Goal: Transaction & Acquisition: Purchase product/service

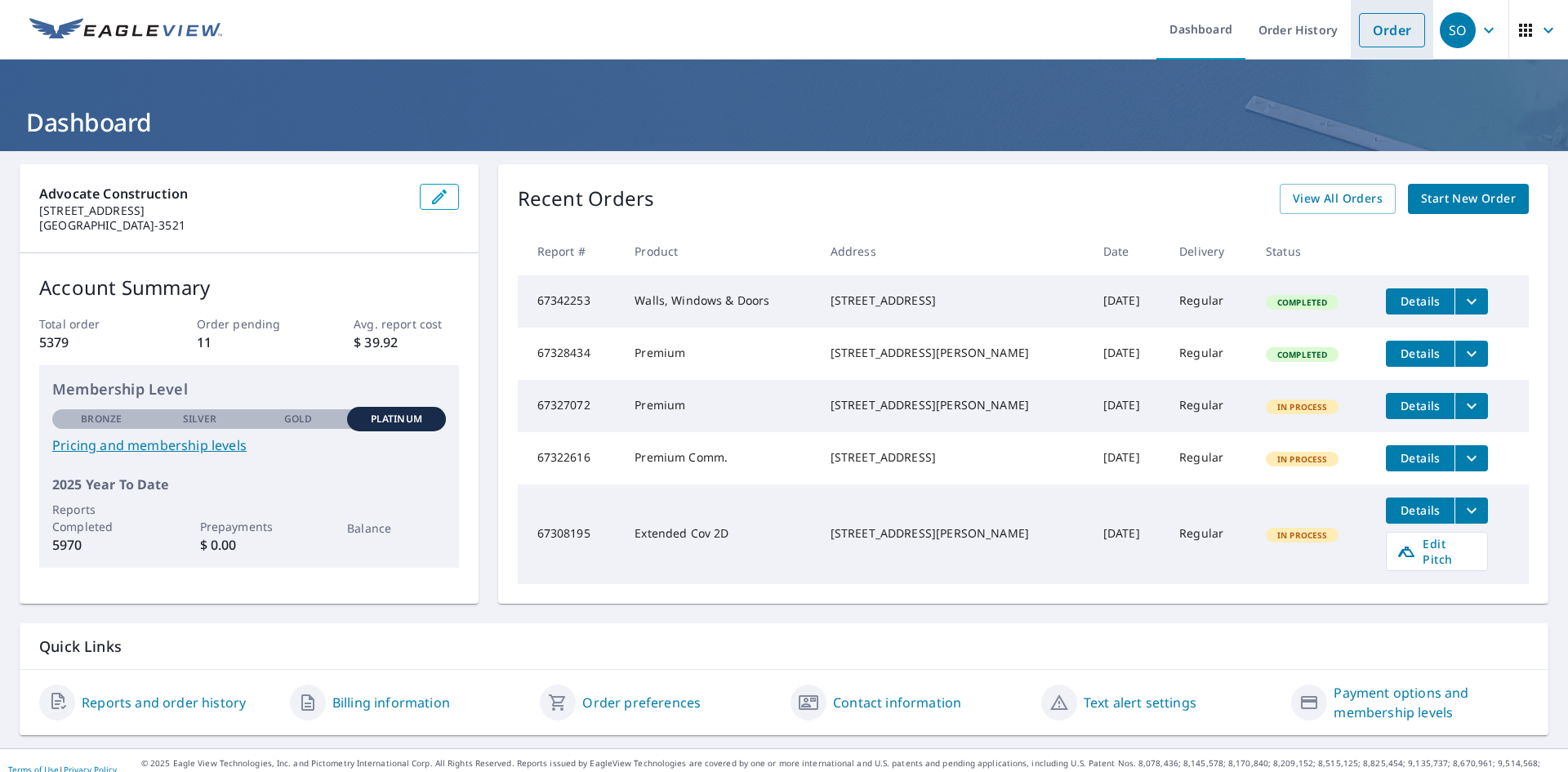
click at [1372, 25] on link "Order" at bounding box center [1392, 30] width 66 height 34
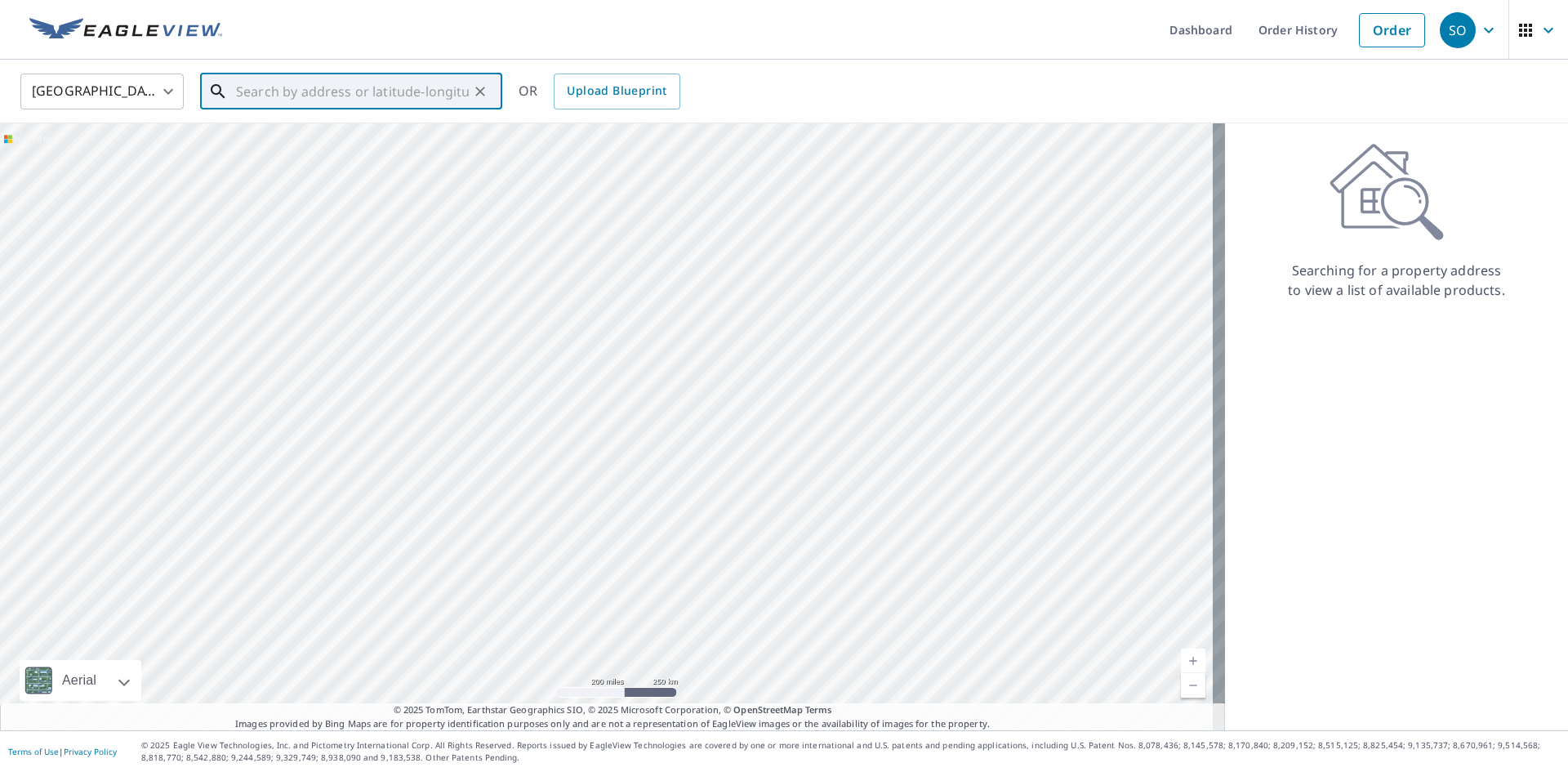
click at [315, 95] on input "text" at bounding box center [352, 91] width 232 height 46
paste input "[STREET_ADDRESS]"
click at [283, 143] on span "[STREET_ADDRESS]" at bounding box center [361, 138] width 257 height 19
type input "[STREET_ADDRESS]"
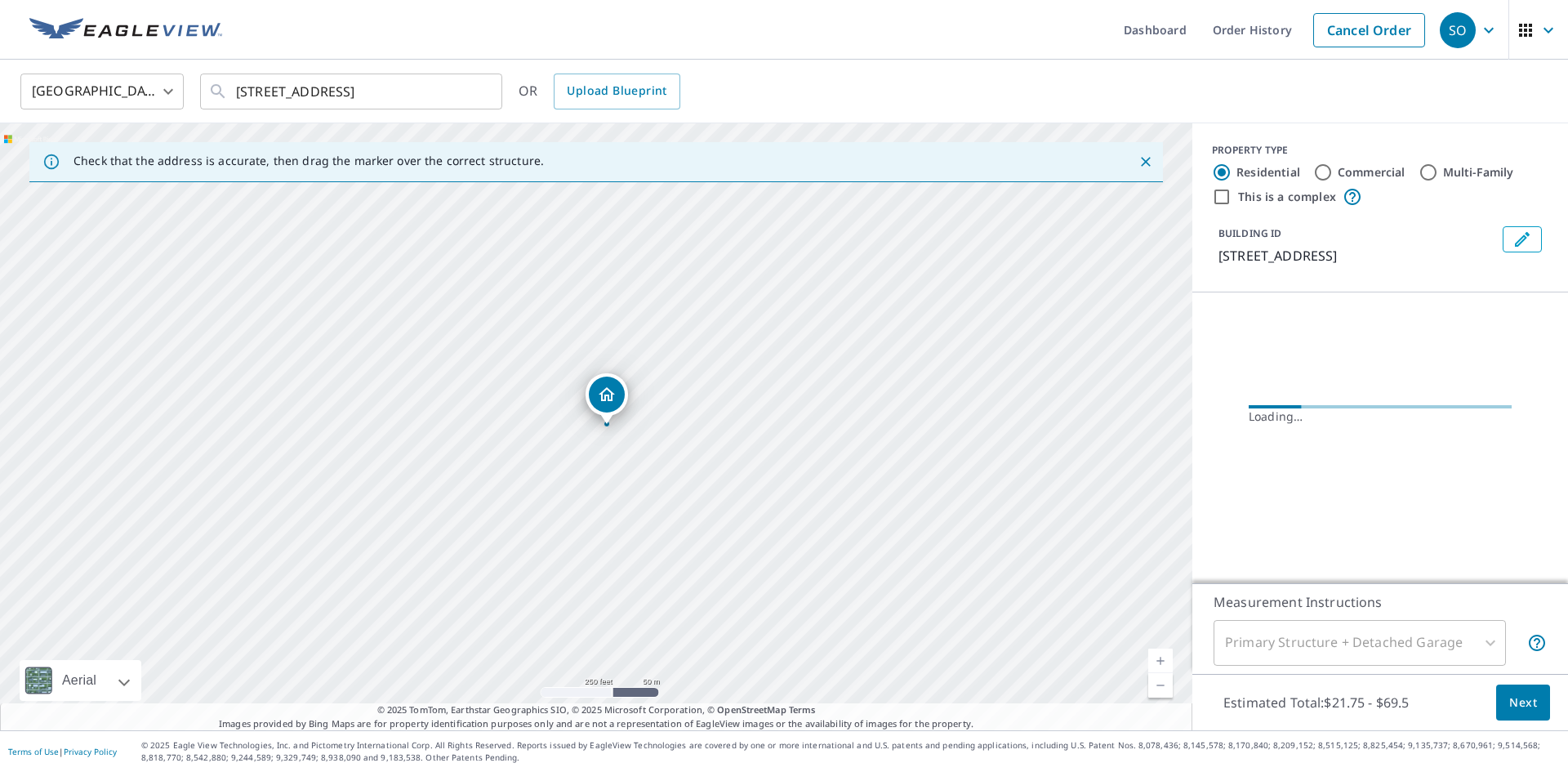
scroll to position [0, 0]
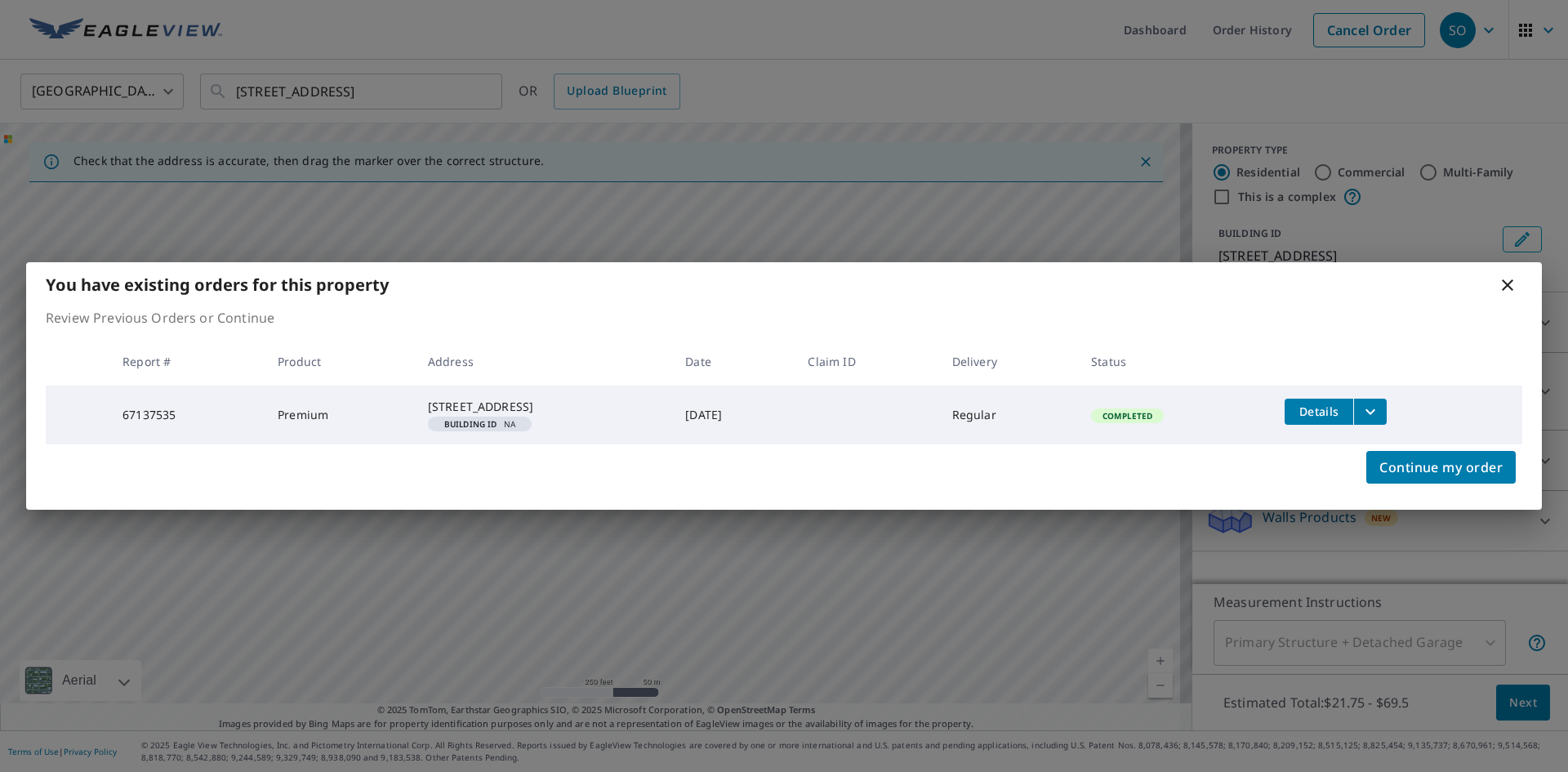
click at [1380, 402] on icon "filesDropdownBtn-67137535" at bounding box center [1369, 411] width 19 height 19
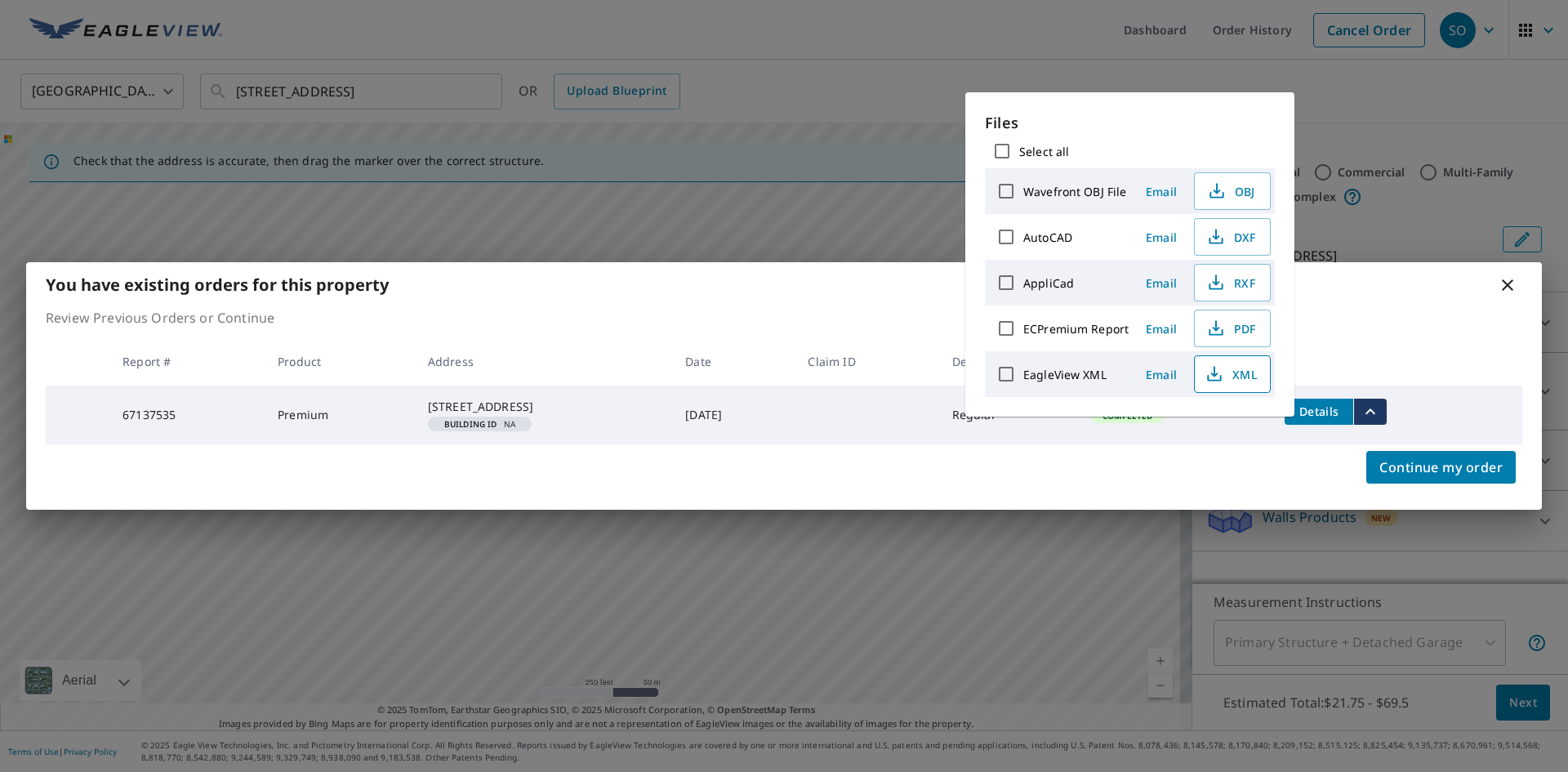
click at [1241, 376] on span "XML" at bounding box center [1231, 373] width 52 height 19
click at [1226, 326] on span "PDF" at bounding box center [1231, 328] width 52 height 19
click at [1508, 275] on icon at bounding box center [1507, 284] width 19 height 19
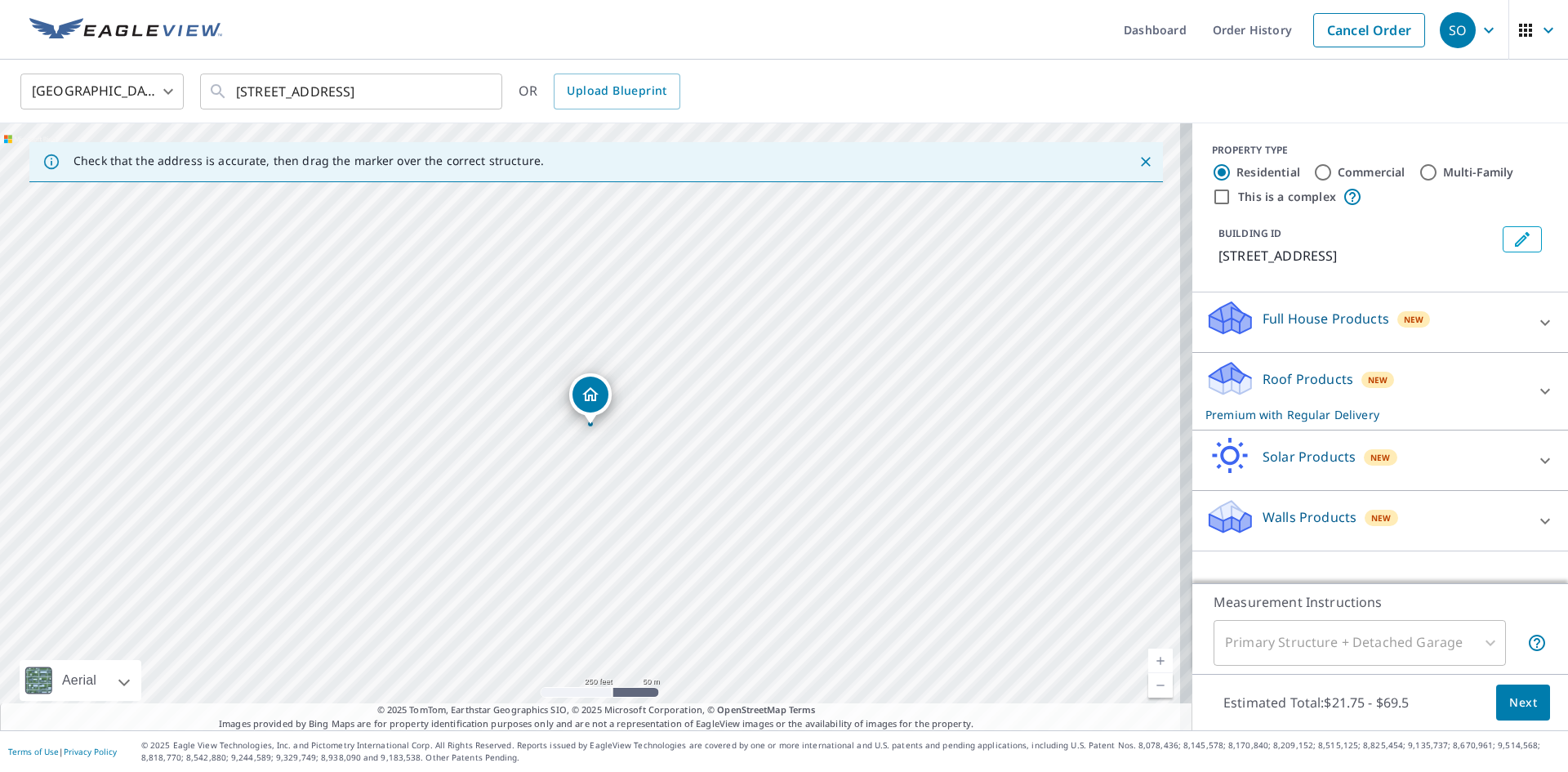
click at [1535, 387] on icon at bounding box center [1545, 391] width 19 height 19
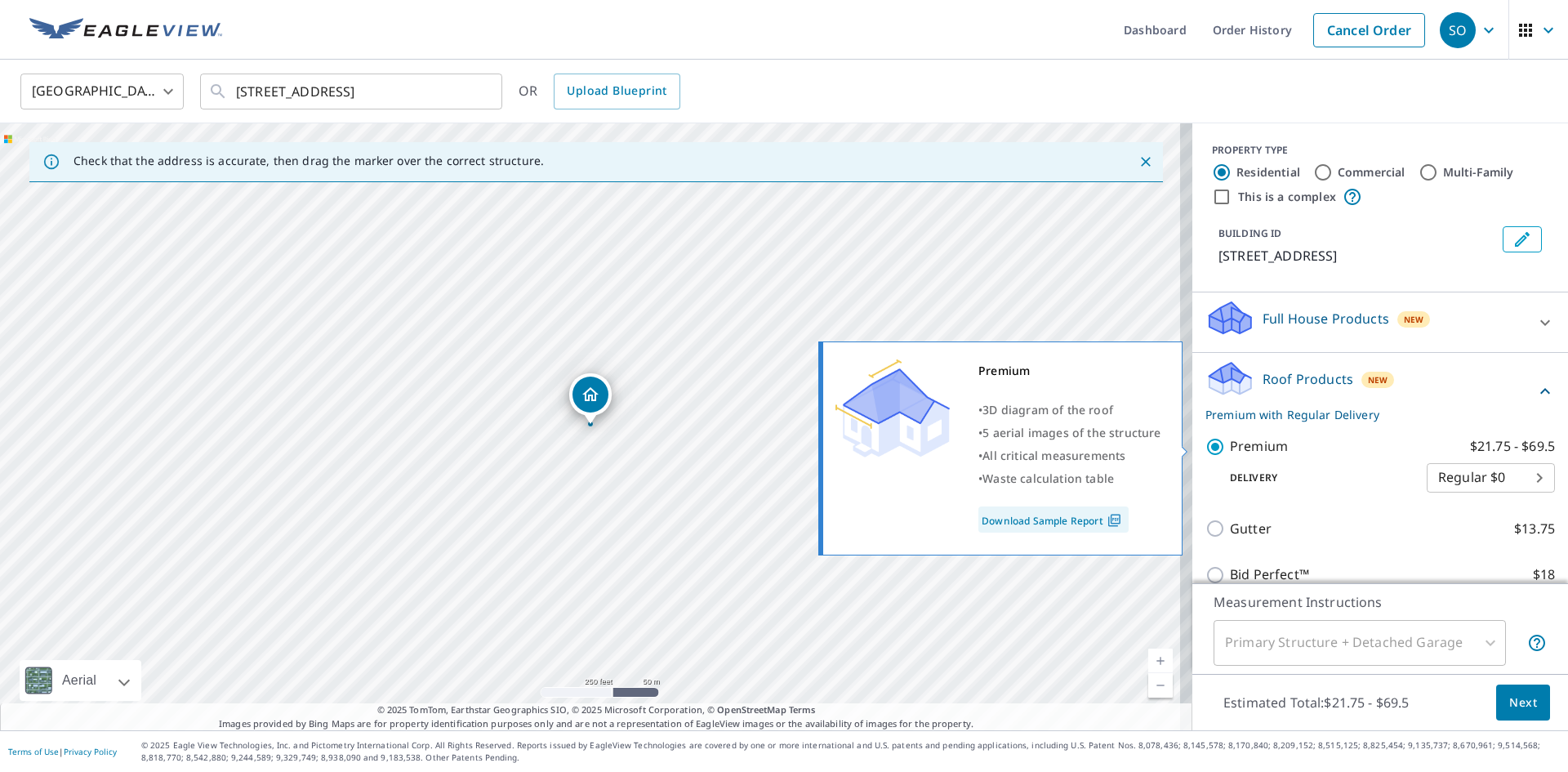
click at [1206, 449] on input "Premium $21.75 - $69.5" at bounding box center [1217, 446] width 24 height 19
checkbox input "false"
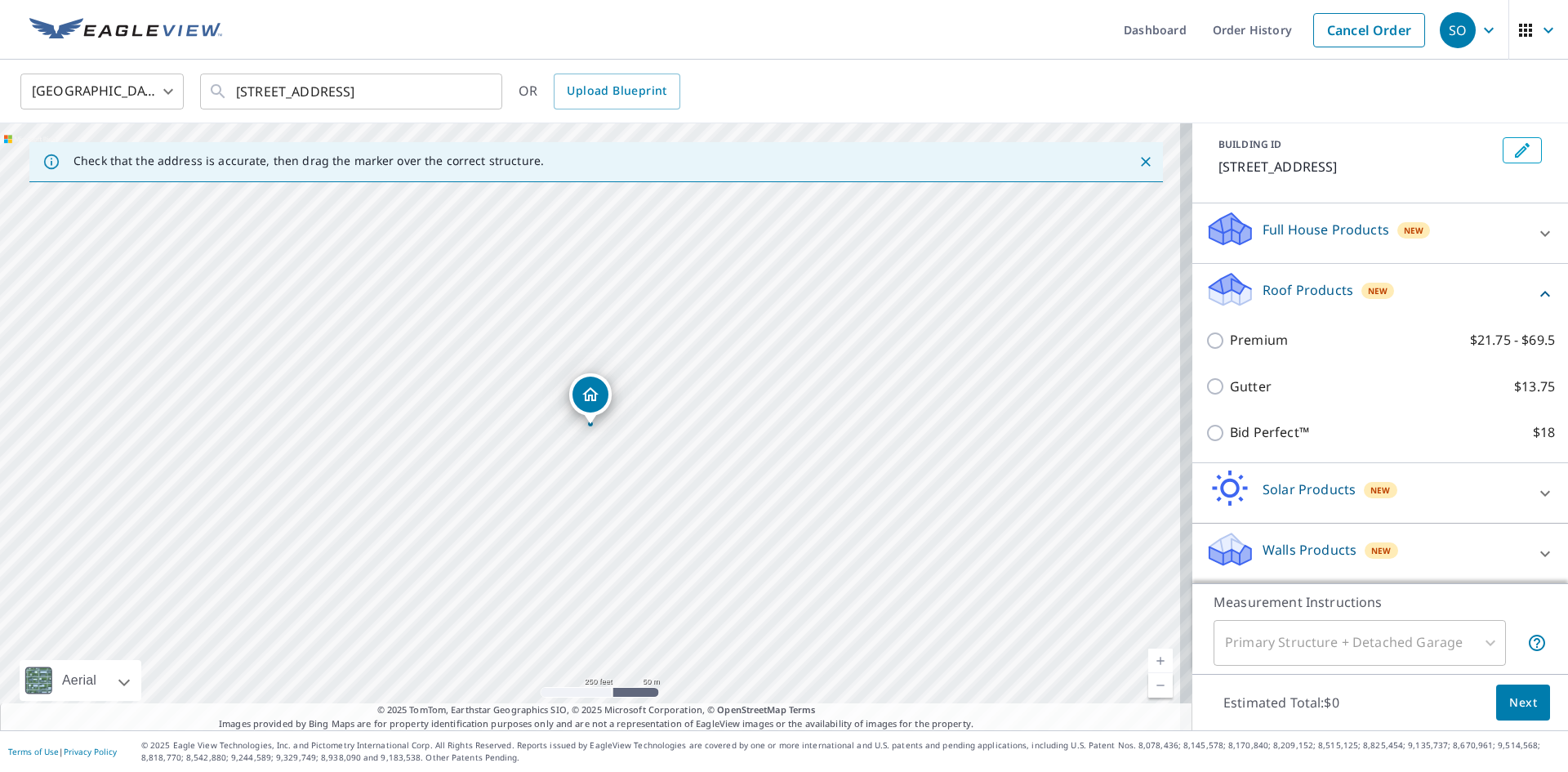
scroll to position [90, 0]
click at [1535, 548] on icon at bounding box center [1545, 552] width 19 height 19
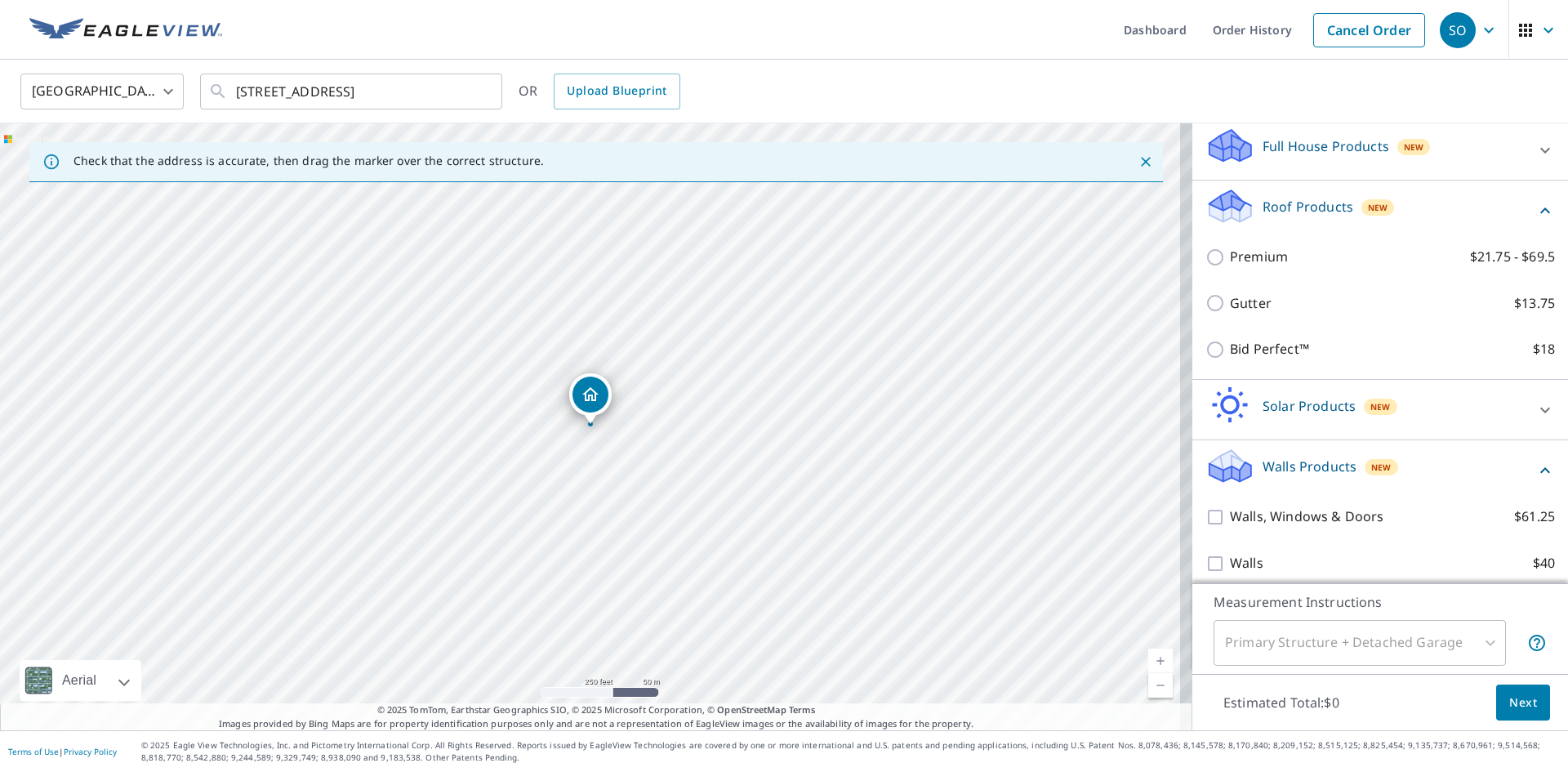
scroll to position [183, 0]
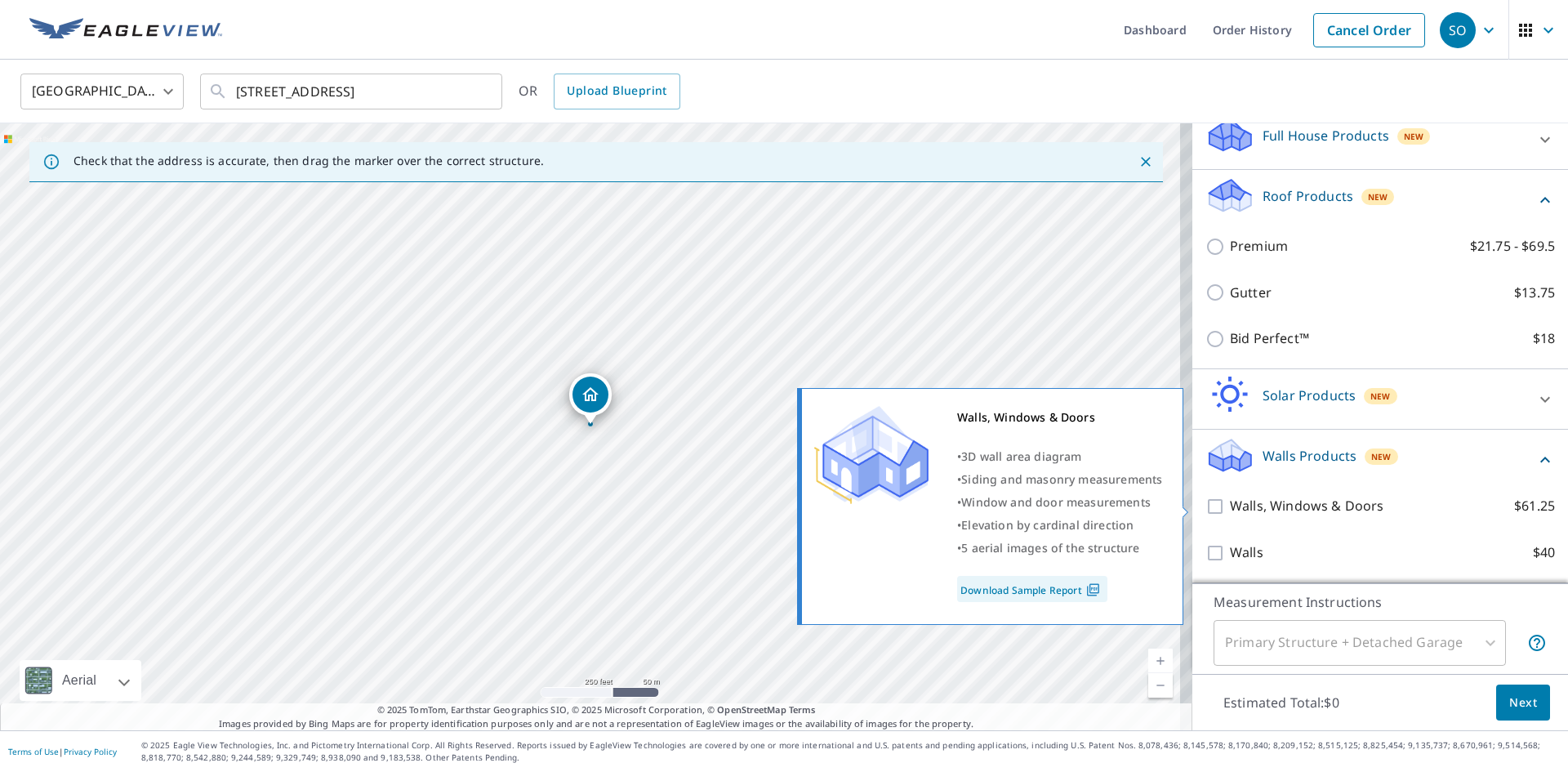
click at [1206, 507] on input "Walls, Windows & Doors $61.25" at bounding box center [1217, 506] width 24 height 19
checkbox input "true"
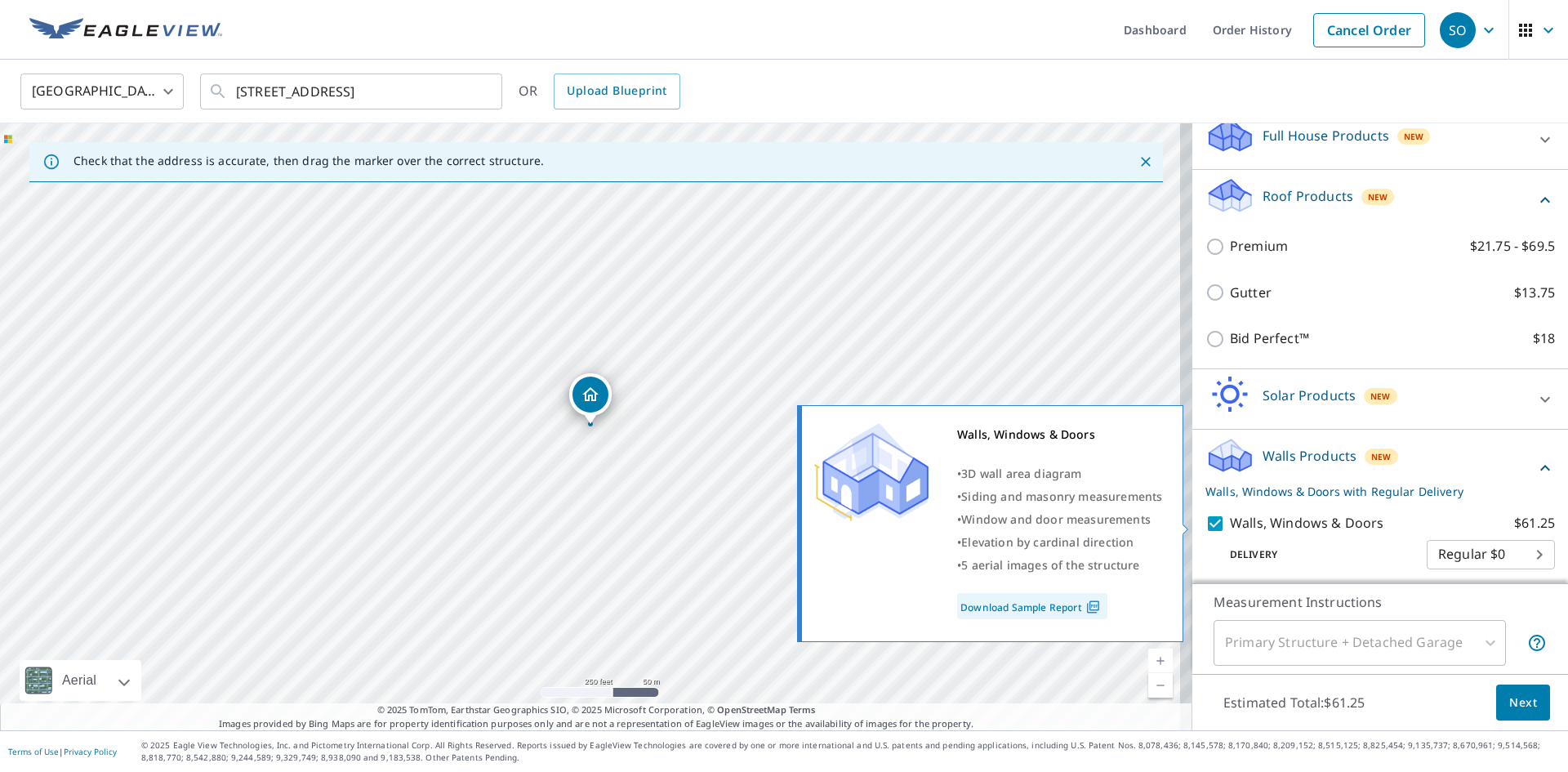
scroll to position [236, 0]
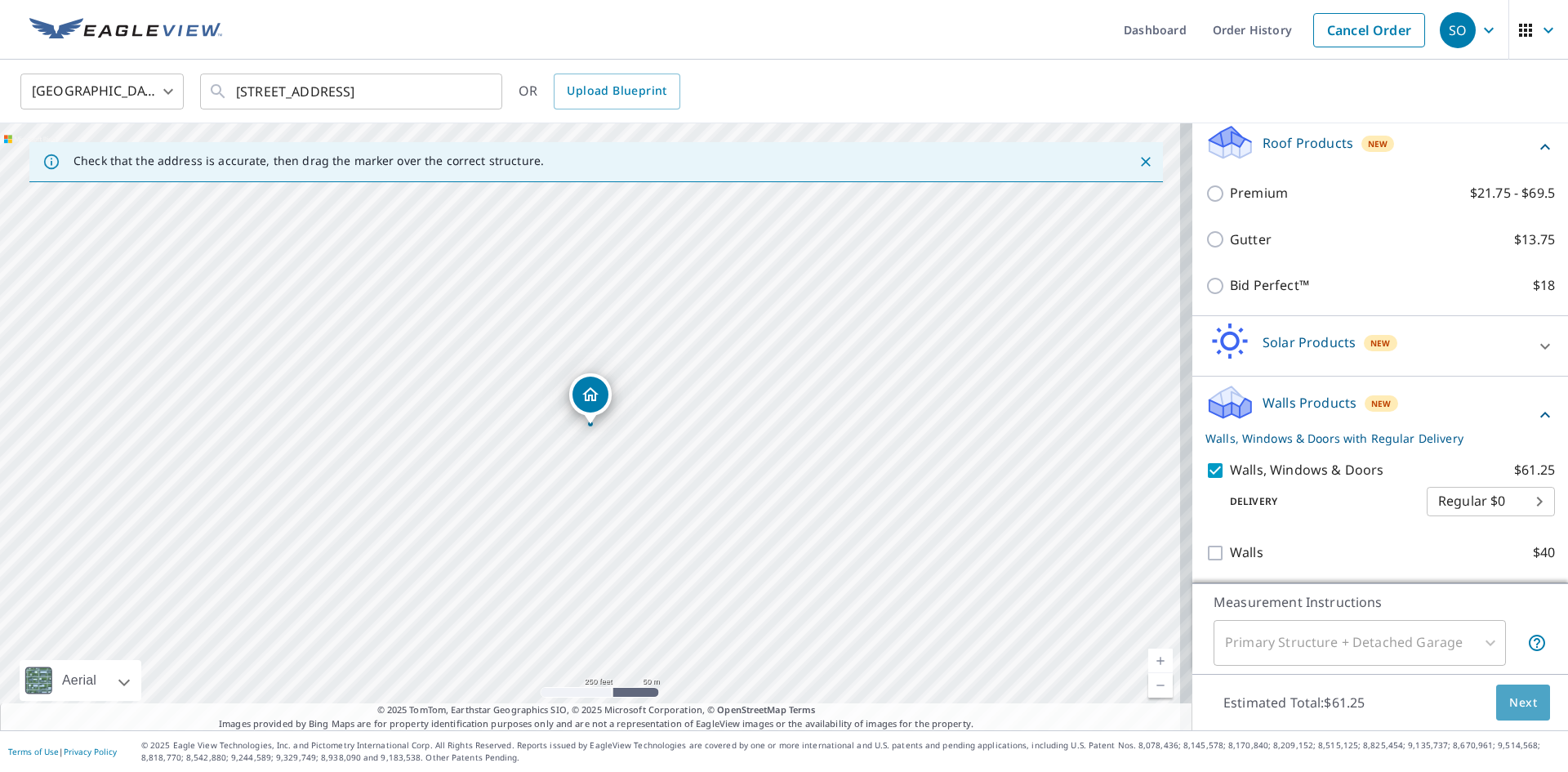
click at [1515, 700] on span "Next" at bounding box center [1523, 702] width 28 height 20
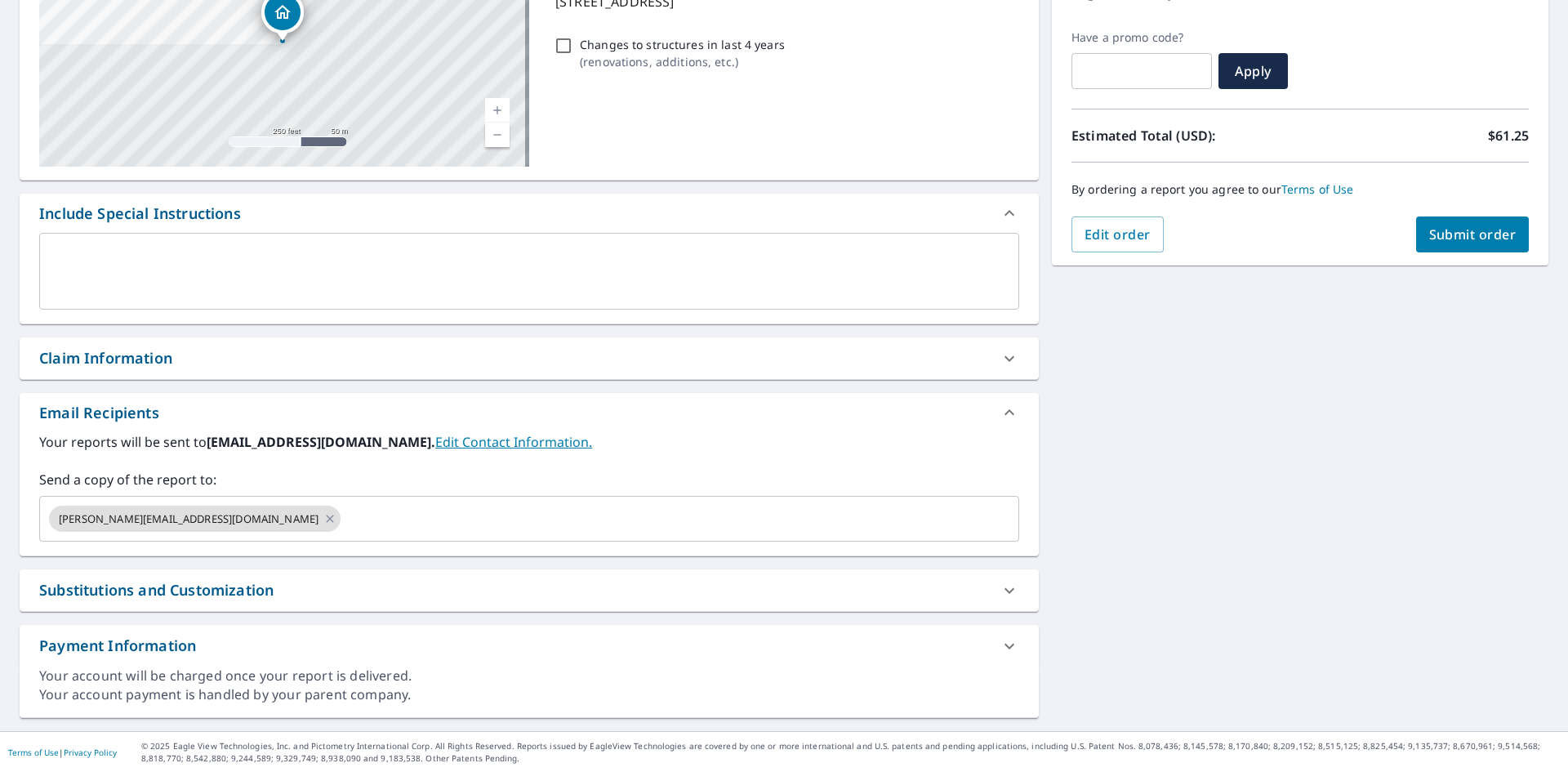
scroll to position [257, 0]
click at [326, 519] on icon at bounding box center [329, 517] width 8 height 8
checkbox input "true"
click at [73, 504] on input "text" at bounding box center [516, 518] width 940 height 31
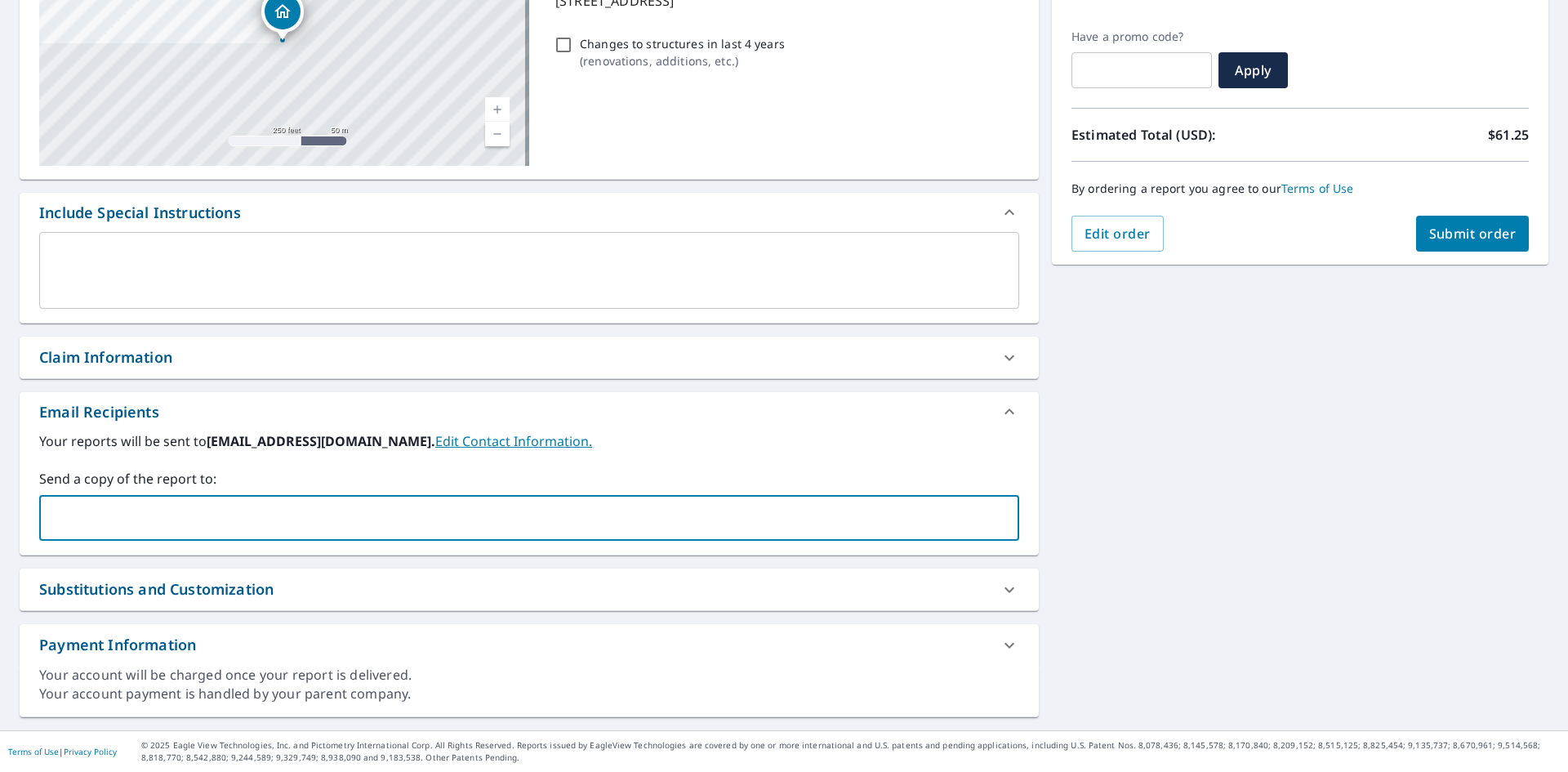
paste input "[PERSON_NAME][EMAIL_ADDRESS][PERSON_NAME][DOMAIN_NAME]"
type input "[PERSON_NAME][EMAIL_ADDRESS][PERSON_NAME][DOMAIN_NAME]"
click at [854, 449] on label "Your reports will be sent to [EMAIL_ADDRESS][DOMAIN_NAME]. Edit Contact Informa…" at bounding box center [529, 441] width 980 height 19
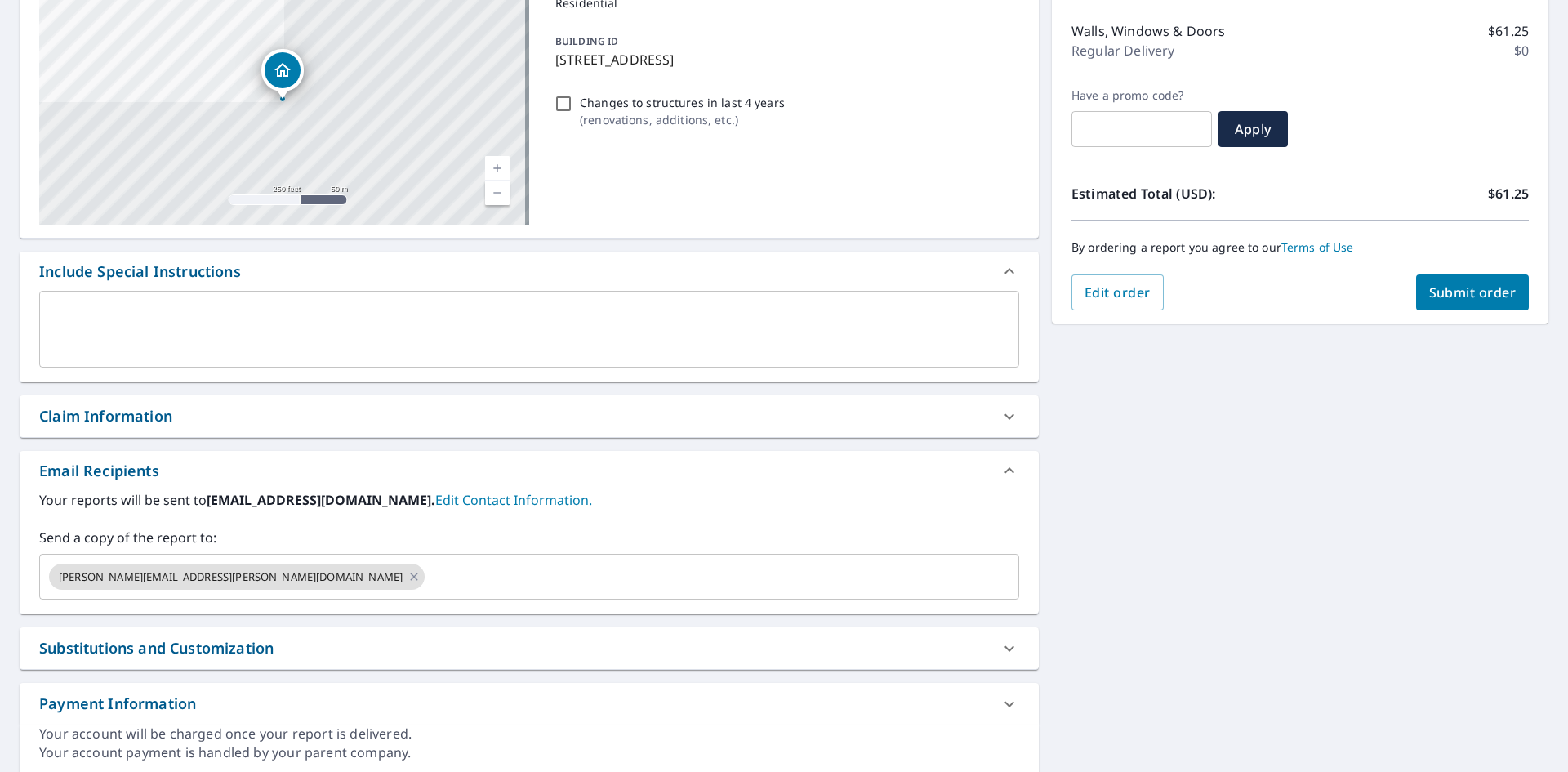
scroll to position [245, 0]
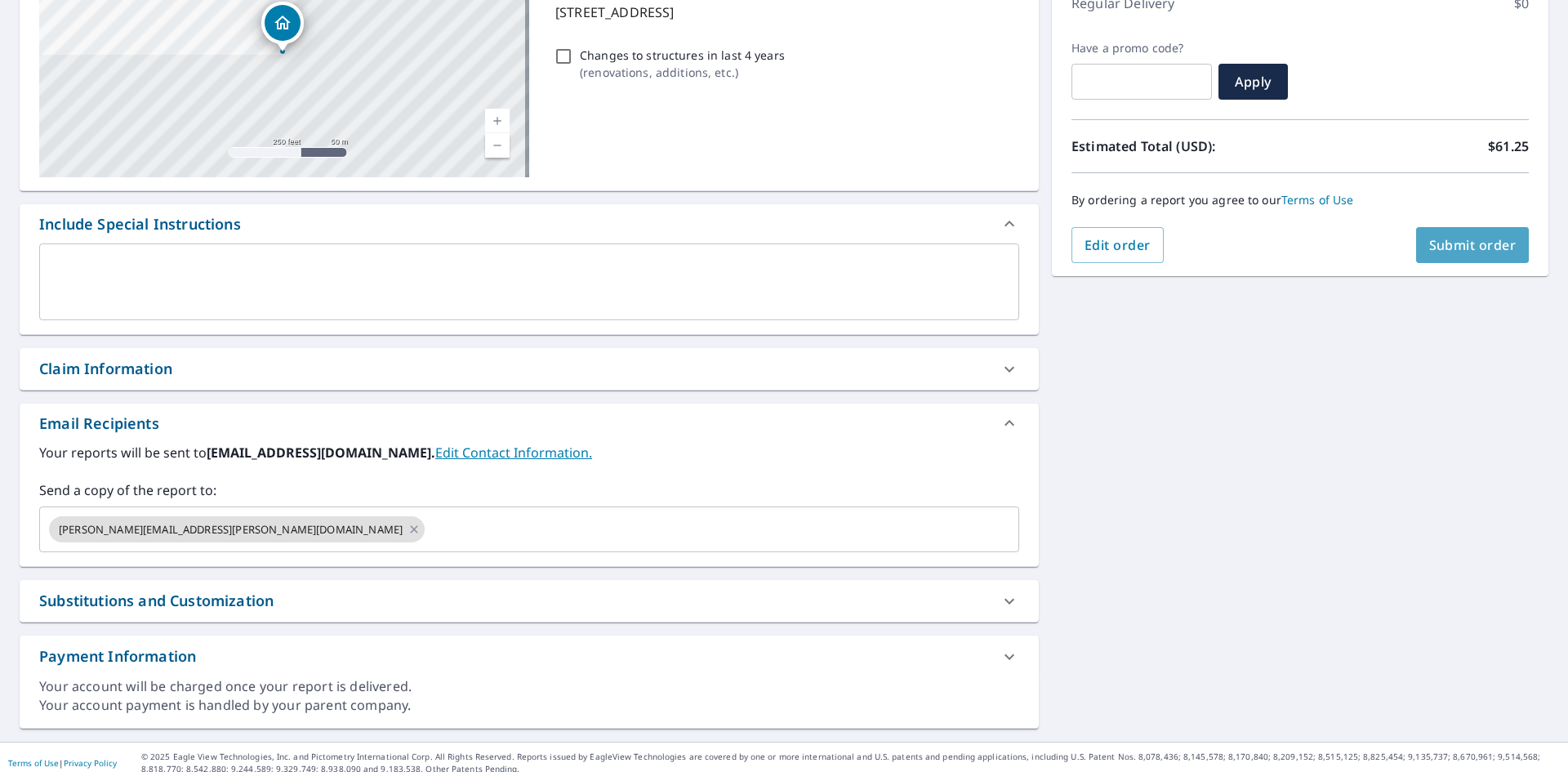
click at [1446, 248] on span "Submit order" at bounding box center [1472, 244] width 87 height 18
checkbox input "true"
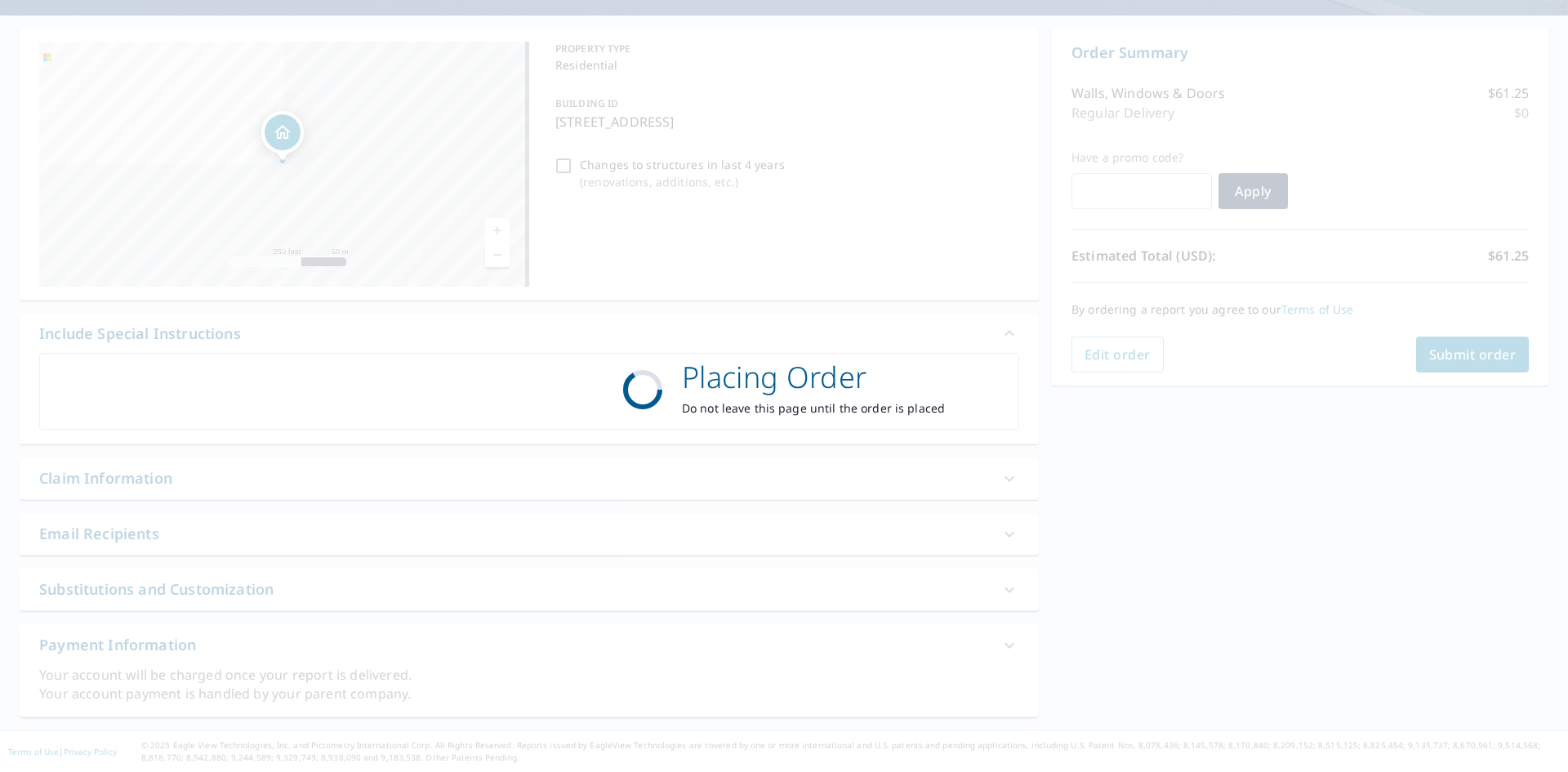
scroll to position [136, 0]
